Goal: Obtain resource: Download file/media

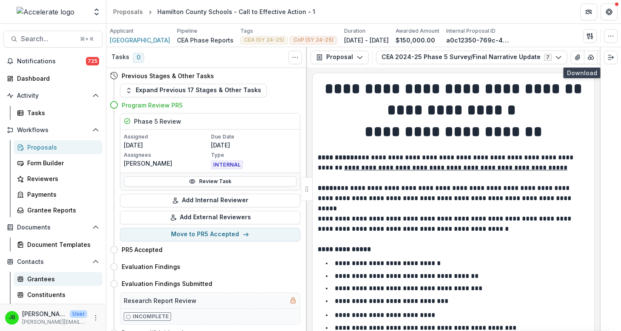
click at [41, 277] on div "Grantees" at bounding box center [61, 279] width 68 height 9
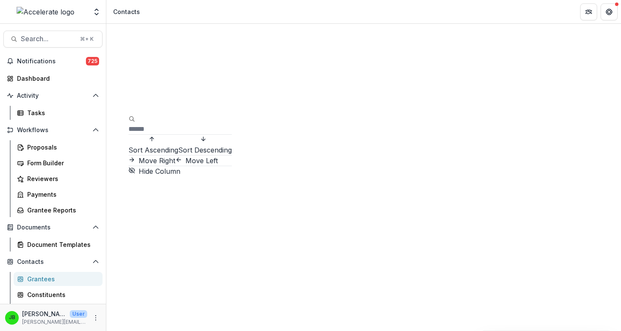
click at [159, 124] on input at bounding box center [162, 129] width 68 height 10
type input "*******"
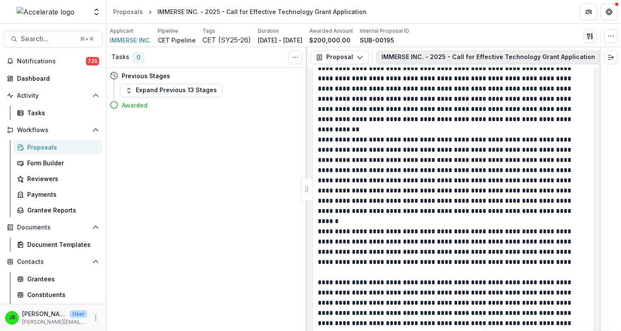
scroll to position [0, 85]
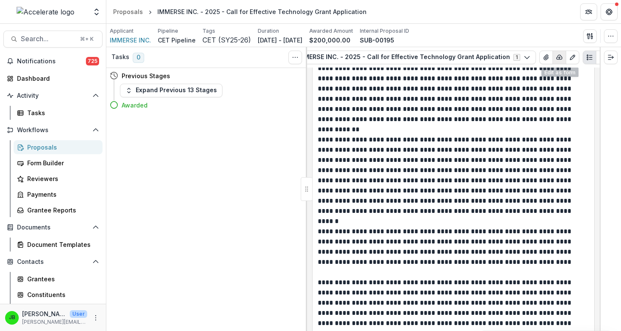
click at [552, 63] on button "button" at bounding box center [559, 58] width 14 height 14
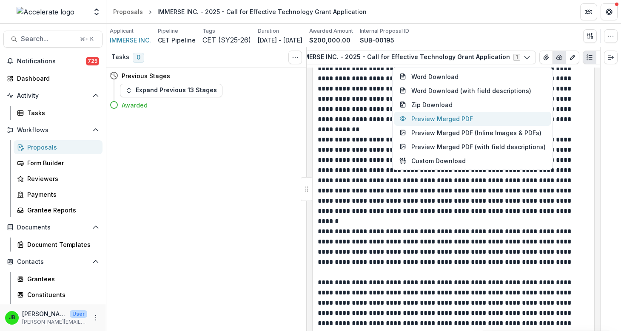
click at [489, 121] on button "Preview Merged PDF" at bounding box center [472, 119] width 157 height 14
